Goal: Find specific page/section: Find specific page/section

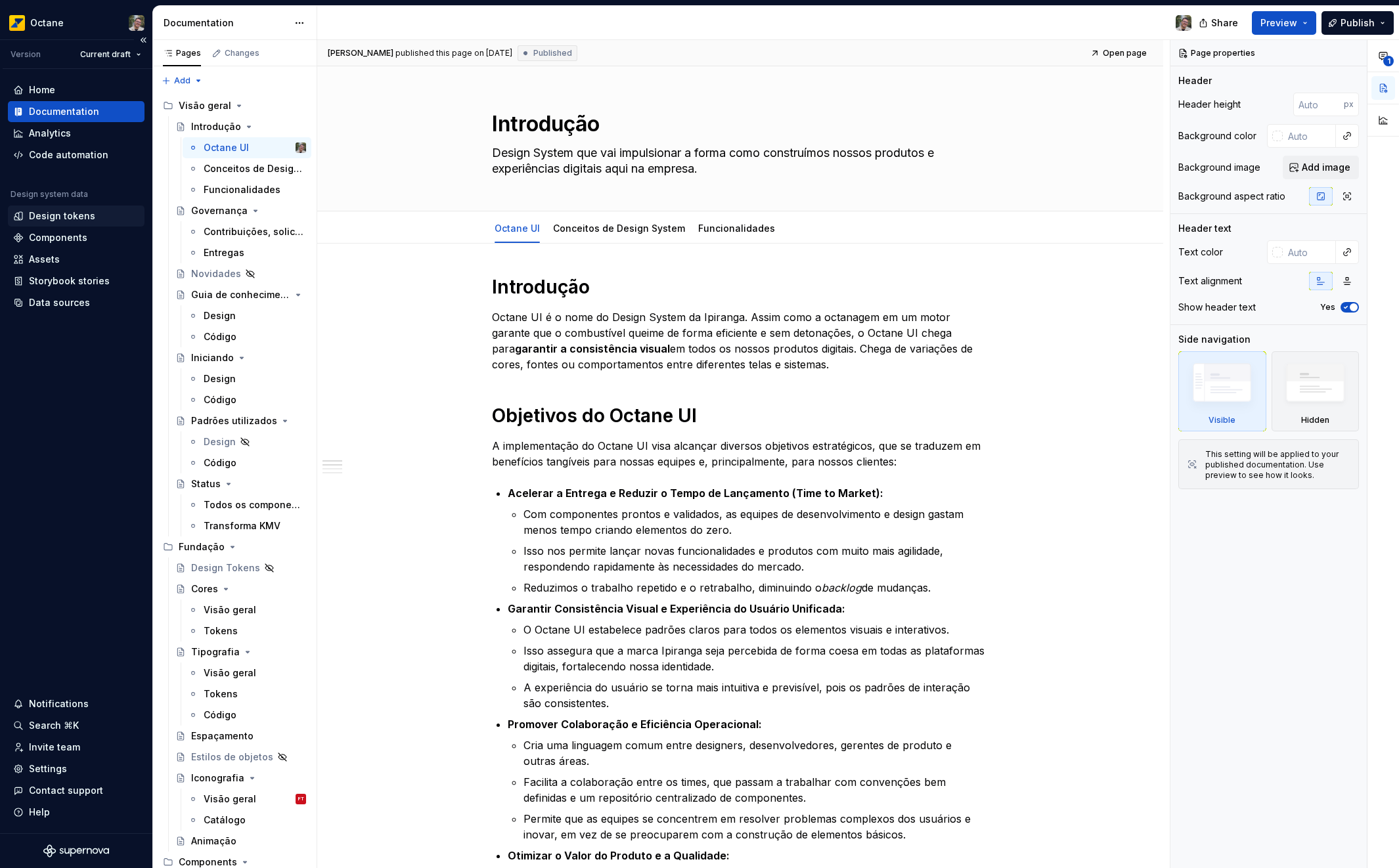
click at [83, 223] on div "Design tokens" at bounding box center [76, 216] width 136 height 21
type textarea "*"
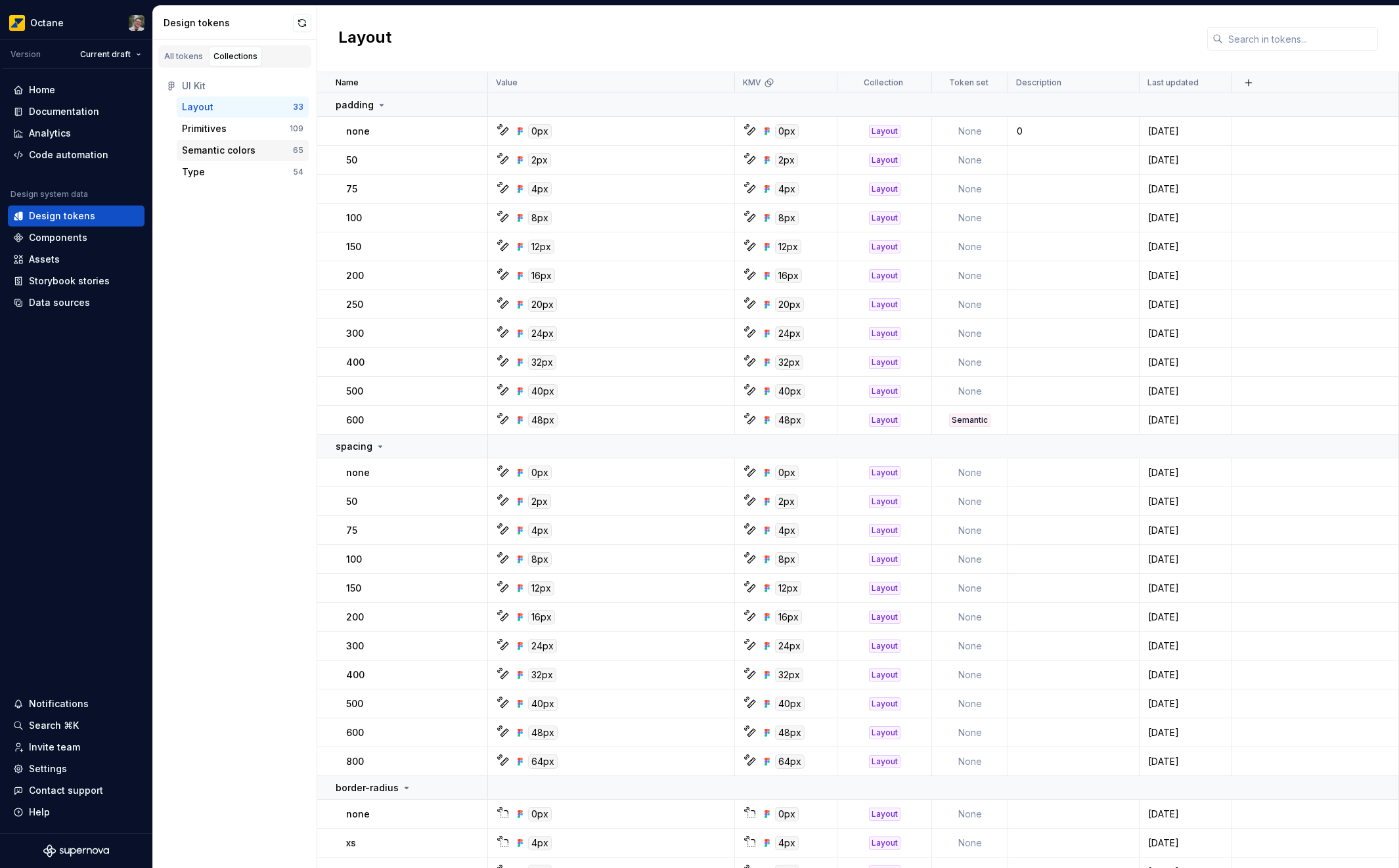
click at [250, 150] on div "Semantic colors" at bounding box center [219, 150] width 73 height 13
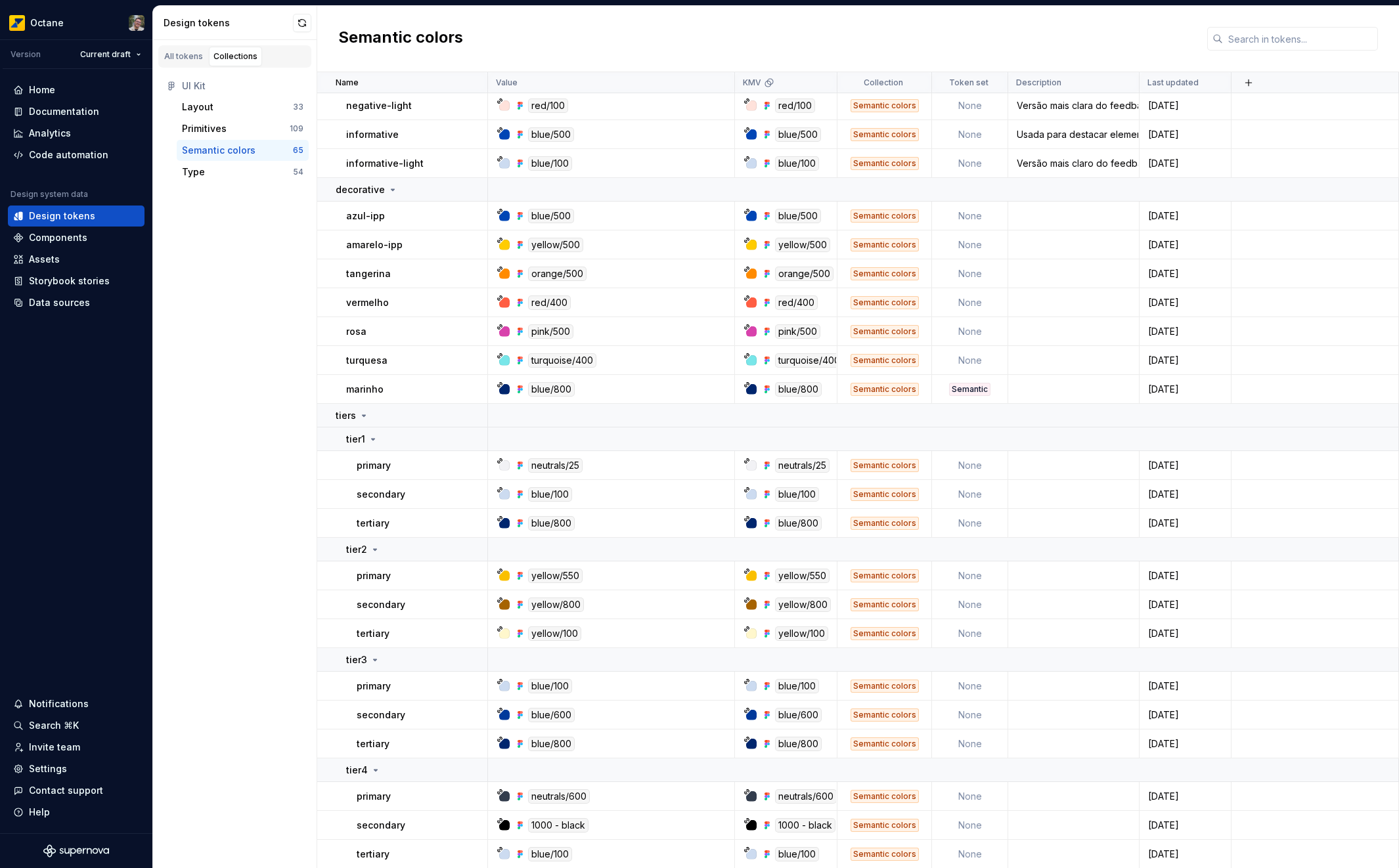
scroll to position [1600, 0]
